Goal: Information Seeking & Learning: Check status

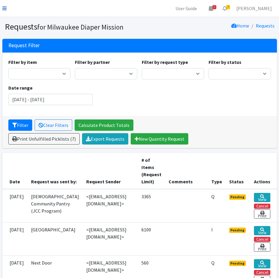
click at [3, 7] on icon at bounding box center [4, 8] width 4 height 5
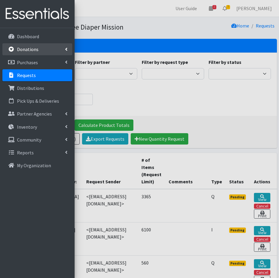
click at [27, 52] on link "Donations" at bounding box center [37, 49] width 70 height 12
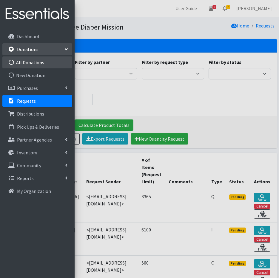
click at [35, 57] on link "All Donations" at bounding box center [37, 62] width 70 height 12
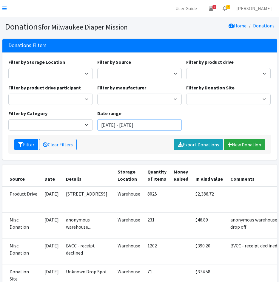
click at [135, 123] on input "[DATE] - [DATE]" at bounding box center [139, 124] width 84 height 11
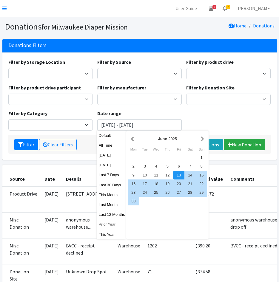
click at [99, 223] on button "Prior Year" at bounding box center [111, 224] width 29 height 9
type input "January 1, 2024 - December 31, 2024"
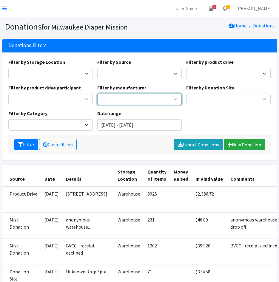
click at [144, 99] on select "Huggies" at bounding box center [139, 99] width 84 height 11
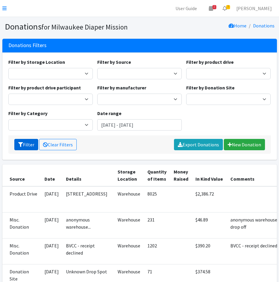
drag, startPoint x: 21, startPoint y: 141, endPoint x: 85, endPoint y: 125, distance: 65.6
click at [21, 141] on button "Filter" at bounding box center [26, 144] width 24 height 11
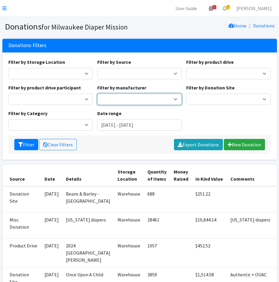
drag, startPoint x: 0, startPoint y: 0, endPoint x: 116, endPoint y: 98, distance: 152.2
click at [116, 98] on select "Baby2Baby Saalt Huggies U by Kotex" at bounding box center [139, 99] width 84 height 11
select select "157"
click at [97, 94] on select "Baby2Baby Saalt Huggies U by Kotex" at bounding box center [139, 99] width 84 height 11
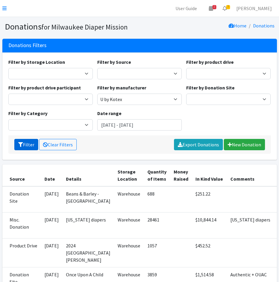
click at [25, 141] on button "Filter" at bounding box center [26, 144] width 24 height 11
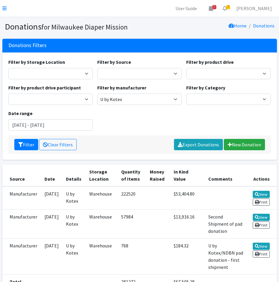
click at [4, 4] on nav "User Guide 2 2 Pick-ups remaining this week View Calendar 7 7 Requests 0 Partne…" at bounding box center [139, 8] width 279 height 17
click at [1, 8] on nav "User Guide 2 2 Pick-ups remaining this week View Calendar 7 7 Requests 0 Partne…" at bounding box center [139, 8] width 279 height 17
click at [7, 9] on nav "User Guide 2 2 Pick-ups remaining this week View Calendar 7 7 Requests 0 Partne…" at bounding box center [139, 8] width 279 height 17
click at [3, 9] on icon at bounding box center [4, 8] width 4 height 5
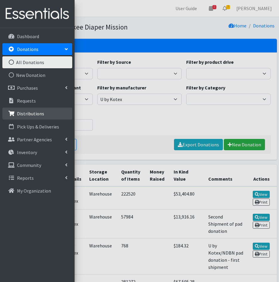
click at [38, 115] on p "Distributions" at bounding box center [30, 114] width 27 height 6
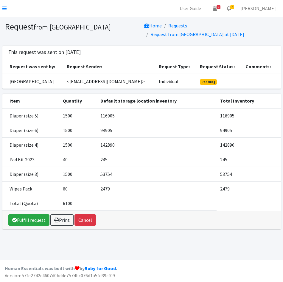
click at [2, 6] on nav "User Guide 2 2 Pick-ups remaining this week View Calendar 7 7 Requests 0 Partne…" at bounding box center [141, 8] width 283 height 17
click at [4, 9] on icon at bounding box center [4, 8] width 4 height 5
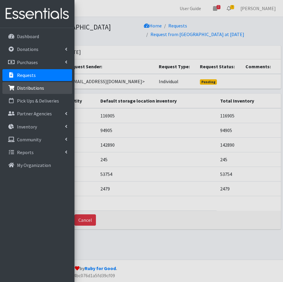
click at [42, 91] on link "Distributions" at bounding box center [37, 88] width 70 height 12
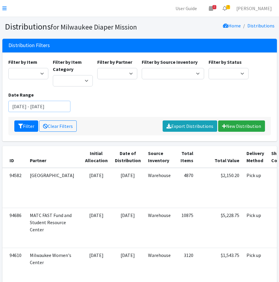
drag, startPoint x: 59, startPoint y: 107, endPoint x: 58, endPoint y: 102, distance: 4.9
click at [59, 107] on input "[DATE] - [DATE]" at bounding box center [39, 106] width 62 height 11
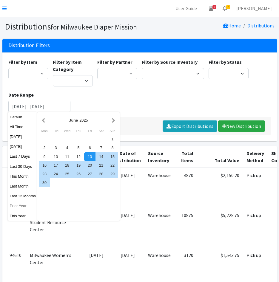
click at [20, 206] on button "Prior Year" at bounding box center [22, 206] width 29 height 9
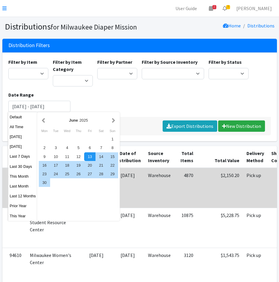
type input "[DATE] - [DATE]"
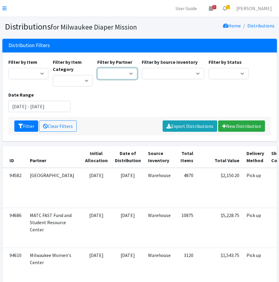
click at [114, 75] on select "Bay View Community Center BOMB Doulas Camp Reunite Cathedral Center, Inc Cross …" at bounding box center [117, 73] width 40 height 11
select select "3857"
click at [97, 68] on select "Bay View Community Center BOMB Doulas Camp Reunite Cathedral Center, Inc Cross …" at bounding box center [117, 73] width 40 height 11
click at [19, 122] on button "Filter" at bounding box center [26, 126] width 24 height 11
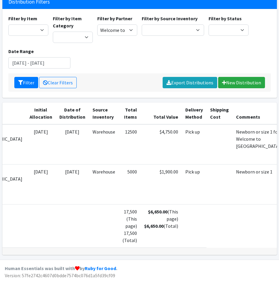
scroll to position [0, 47]
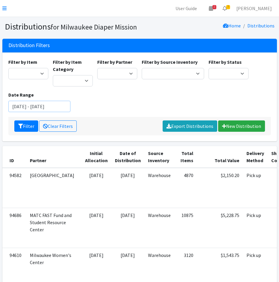
click at [44, 110] on input "June 13, 2025 - September 13, 2025" at bounding box center [39, 106] width 62 height 11
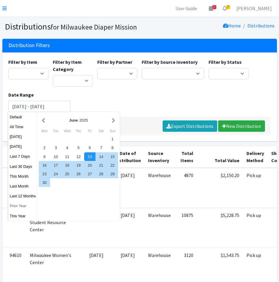
click at [13, 206] on button "Prior Year" at bounding box center [22, 206] width 29 height 9
type input "[DATE] - [DATE]"
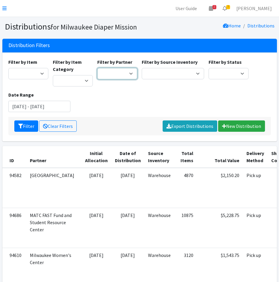
click at [128, 73] on select "Bay View Community Center BOMB Doulas Camp Reunite Cathedral Center, Inc Cross …" at bounding box center [117, 73] width 40 height 11
select select "4177"
click at [97, 68] on select "Bay View Community Center BOMB Doulas Camp Reunite Cathedral Center, Inc Cross …" at bounding box center [117, 73] width 40 height 11
click at [23, 124] on icon "submit" at bounding box center [20, 126] width 5 height 5
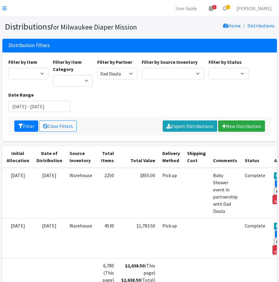
drag, startPoint x: 95, startPoint y: 76, endPoint x: 101, endPoint y: 76, distance: 5.7
click at [95, 76] on div "Filter by Partner Bay View Community Center BOMB Doulas Camp Reunite Cathedral …" at bounding box center [117, 72] width 44 height 28
click at [103, 75] on select "Bay View Community Center BOMB Doulas Camp Reunite Cathedral Center, Inc Cross …" at bounding box center [117, 73] width 40 height 11
select select "4342"
click at [97, 68] on select "Bay View Community Center BOMB Doulas Camp Reunite Cathedral Center, Inc Cross …" at bounding box center [117, 73] width 40 height 11
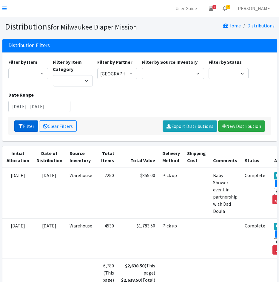
click at [28, 126] on button "Filter" at bounding box center [26, 126] width 24 height 11
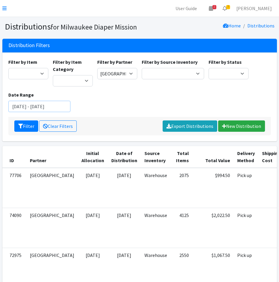
click at [38, 108] on input "[DATE] - [DATE]" at bounding box center [39, 106] width 62 height 11
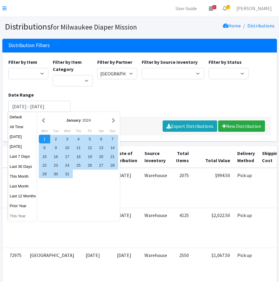
click at [26, 215] on button "This Year" at bounding box center [22, 216] width 29 height 9
type input "[DATE] - [DATE]"
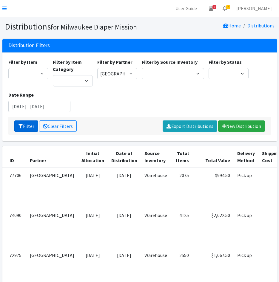
click at [23, 122] on button "Filter" at bounding box center [26, 126] width 24 height 11
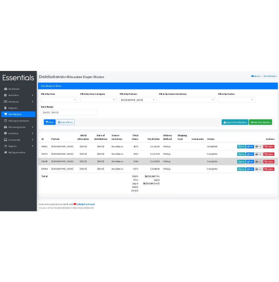
scroll to position [34, 0]
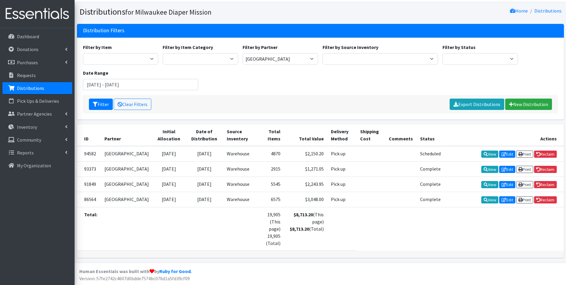
click at [279, 124] on th "Actions" at bounding box center [503, 135] width 119 height 22
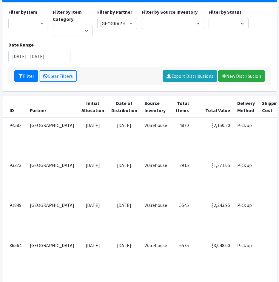
scroll to position [4, 0]
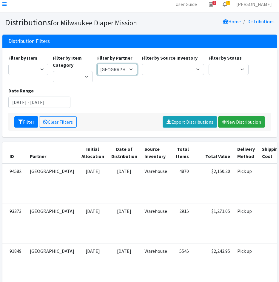
click at [118, 72] on select "[GEOGRAPHIC_DATA] BOMB Doulas Camp Reunite Cathedral Center, Inc [DEMOGRAPHIC_D…" at bounding box center [117, 69] width 40 height 11
select select "4177"
click at [97, 64] on select "[GEOGRAPHIC_DATA] BOMB Doulas Camp Reunite Cathedral Center, Inc [DEMOGRAPHIC_D…" at bounding box center [117, 69] width 40 height 11
click at [25, 123] on button "Filter" at bounding box center [26, 121] width 24 height 11
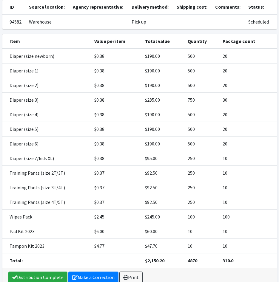
scroll to position [60, 0]
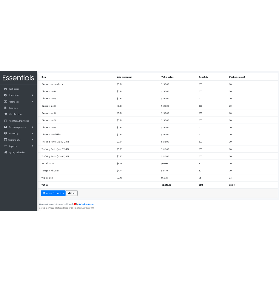
scroll to position [78, 0]
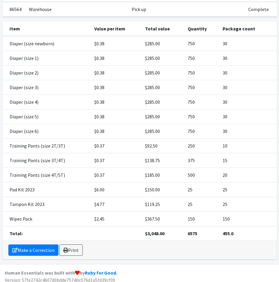
scroll to position [66, 0]
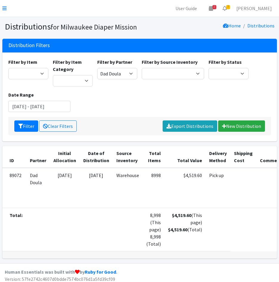
drag, startPoint x: 206, startPoint y: 257, endPoint x: 245, endPoint y: 256, distance: 39.1
click at [245, 256] on div at bounding box center [139, 254] width 274 height 7
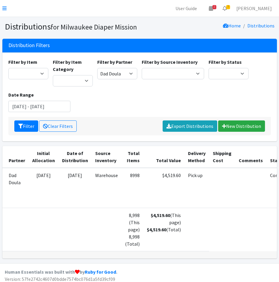
scroll to position [0, 46]
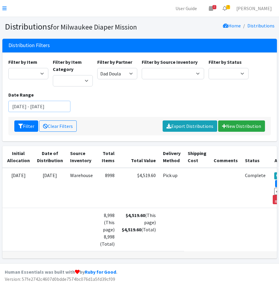
click at [41, 107] on input "[DATE] - [DATE]" at bounding box center [39, 106] width 62 height 11
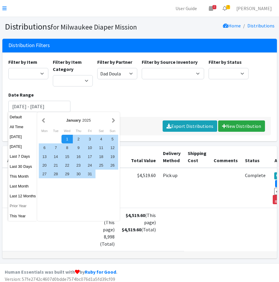
click at [23, 207] on button "Prior Year" at bounding box center [22, 206] width 29 height 9
type input "[DATE] - [DATE]"
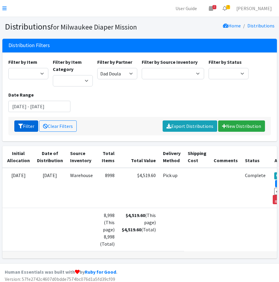
click at [21, 126] on icon "submit" at bounding box center [20, 126] width 5 height 5
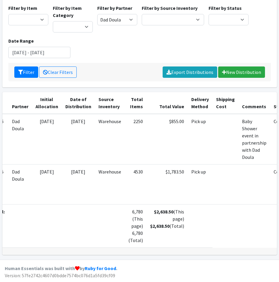
scroll to position [0, 47]
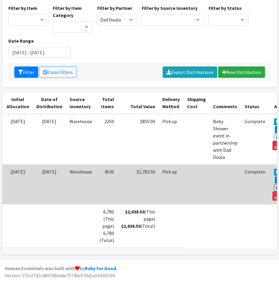
drag, startPoint x: 259, startPoint y: 118, endPoint x: 201, endPoint y: 178, distance: 84.2
click at [183, 190] on td at bounding box center [196, 184] width 26 height 40
